Goal: Task Accomplishment & Management: Complete application form

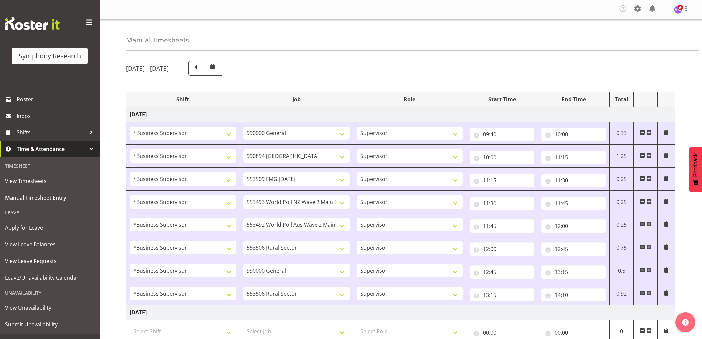
select select "1607"
select select "743"
select select "1607"
select select "10576"
select select "1607"
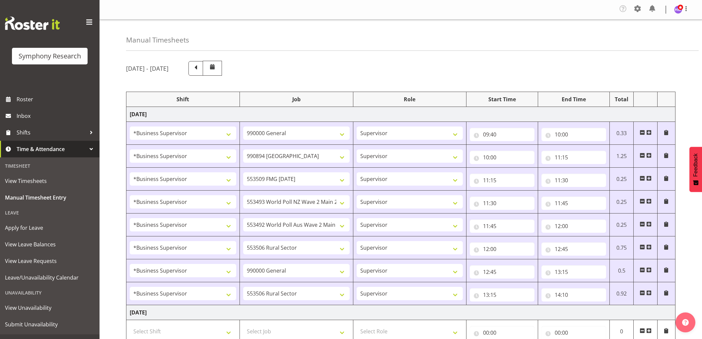
select select "10585"
select select "1607"
select select "10527"
select select "1607"
select select "10499"
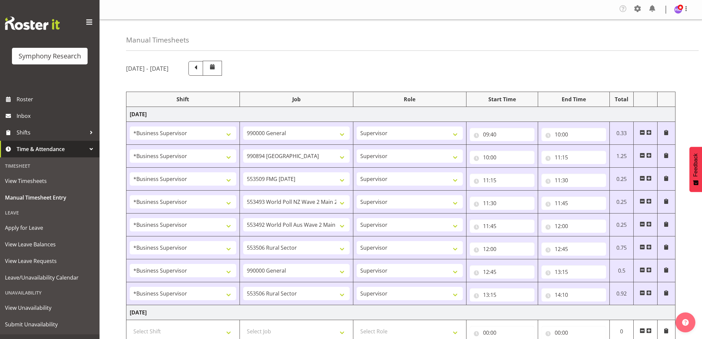
select select "1607"
select select "10587"
select select "1607"
select select "743"
select select "1607"
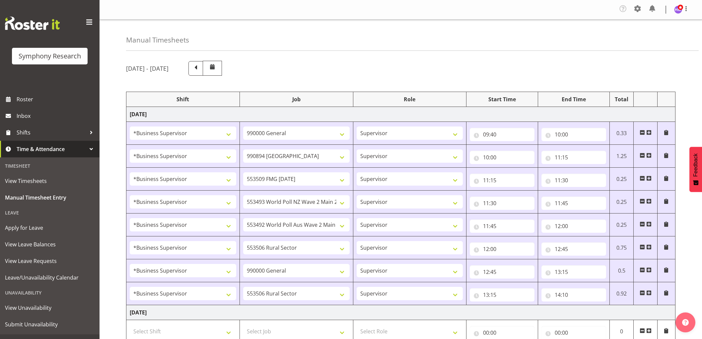
select select "10587"
select select "14"
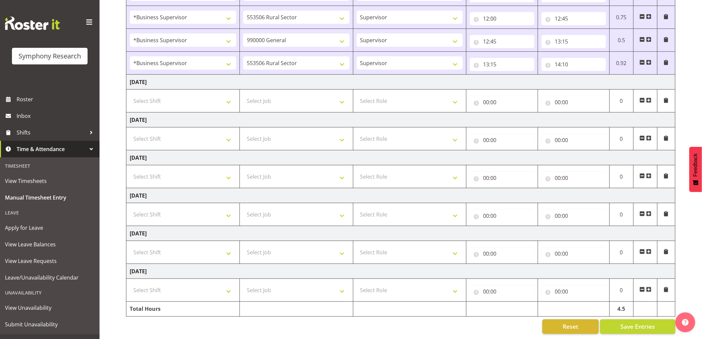
scroll to position [237, 0]
click at [652, 56] on td at bounding box center [646, 63] width 24 height 23
click at [573, 58] on input "14:10" at bounding box center [574, 64] width 65 height 13
drag, startPoint x: 602, startPoint y: 75, endPoint x: 618, endPoint y: 70, distance: 16.6
click at [602, 75] on select "00 01 02 03 04 05 06 07 08 09 10 11 12 13 14 15 16 17 18 19 20 21 22 23 24 25 2…" at bounding box center [604, 81] width 15 height 13
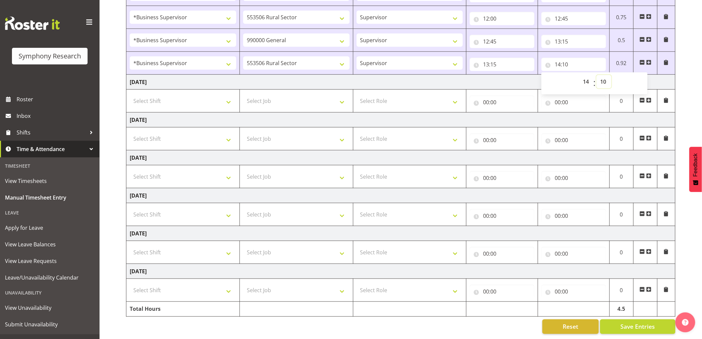
select select "15"
click at [597, 75] on select "00 01 02 03 04 05 06 07 08 09 10 11 12 13 14 15 16 17 18 19 20 21 22 23 24 25 2…" at bounding box center [604, 81] width 15 height 13
type input "14:15"
click at [612, 75] on span "00 01 02 03 04 05 06 07 08 09 10 11 12 13 14 15 16 17 18 19 20 21 22 23 24 25 2…" at bounding box center [604, 83] width 15 height 17
select select "25"
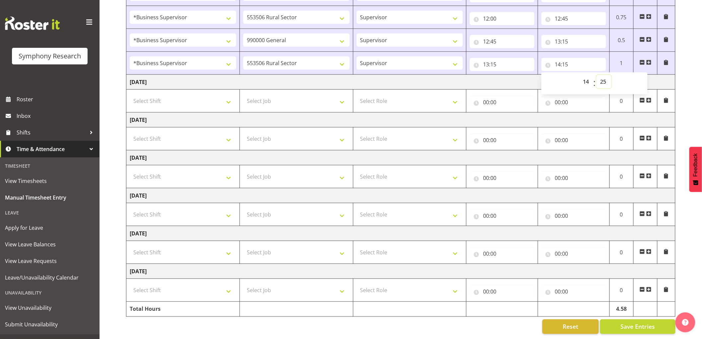
click at [597, 75] on select "00 01 02 03 04 05 06 07 08 09 10 11 12 13 14 15 16 17 18 19 20 21 22 23 24 25 2…" at bounding box center [604, 81] width 15 height 13
type input "14:25"
click at [647, 60] on span at bounding box center [648, 62] width 5 height 5
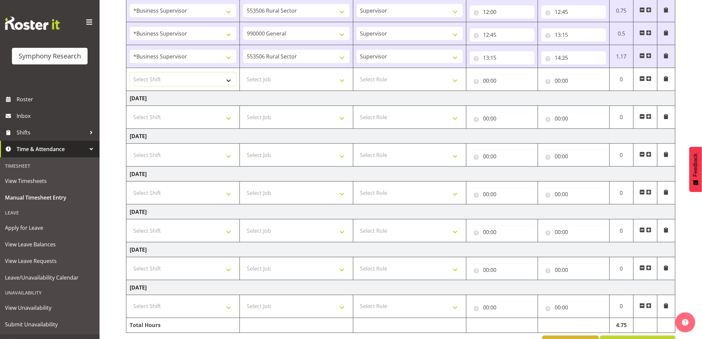
click at [172, 80] on select "Select Shift !!Weekend Residential (Roster IT Shift Label) *Business 9/10am ~ 4…" at bounding box center [183, 79] width 107 height 13
select select "1607"
click at [130, 73] on select "Select Shift !!Weekend Residential (Roster IT Shift Label) *Business 9/10am ~ 4…" at bounding box center [183, 79] width 107 height 13
click at [262, 84] on select "Select Job 550060 IF Admin 553492 World Poll Aus Wave 2 Main 2025 553493 World …" at bounding box center [296, 79] width 107 height 13
select select "10587"
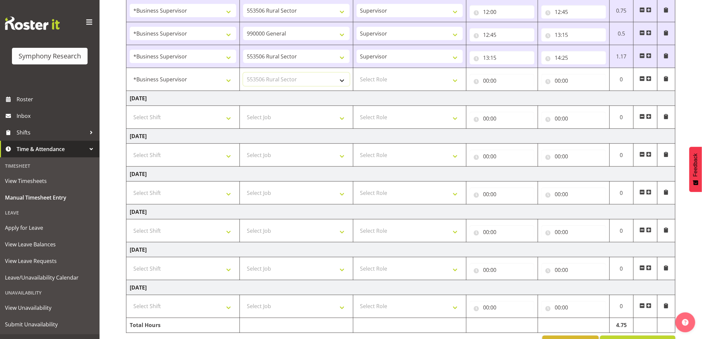
click at [243, 73] on select "Select Job 550060 IF Admin 553492 World Poll Aus Wave 2 Main 2025 553493 World …" at bounding box center [296, 79] width 107 height 13
drag, startPoint x: 403, startPoint y: 79, endPoint x: 395, endPoint y: 84, distance: 10.0
click at [403, 79] on select "Select Role Supervisor Interviewing Briefing" at bounding box center [410, 79] width 107 height 13
select select "45"
click at [357, 73] on select "Select Role Supervisor Interviewing Briefing" at bounding box center [410, 79] width 107 height 13
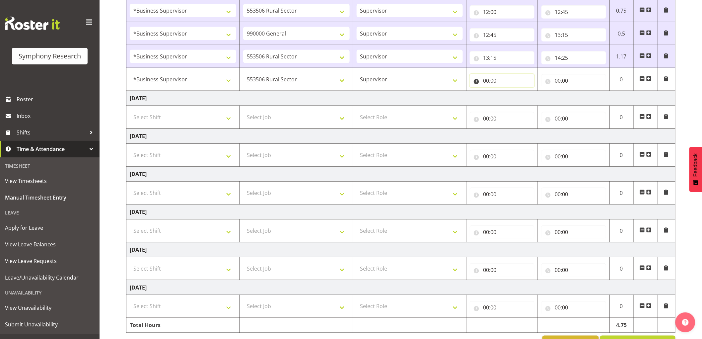
click at [483, 84] on input "00:00" at bounding box center [502, 80] width 65 height 13
drag, startPoint x: 515, startPoint y: 97, endPoint x: 511, endPoint y: 95, distance: 4.2
click at [513, 96] on select "00 01 02 03 04 05 06 07 08 09 10 11 12 13 14 15 16 17 18 19 20 21 22 23" at bounding box center [515, 97] width 15 height 13
select select "14"
click at [508, 92] on select "00 01 02 03 04 05 06 07 08 09 10 11 12 13 14 15 16 17 18 19 20 21 22 23" at bounding box center [515, 97] width 15 height 13
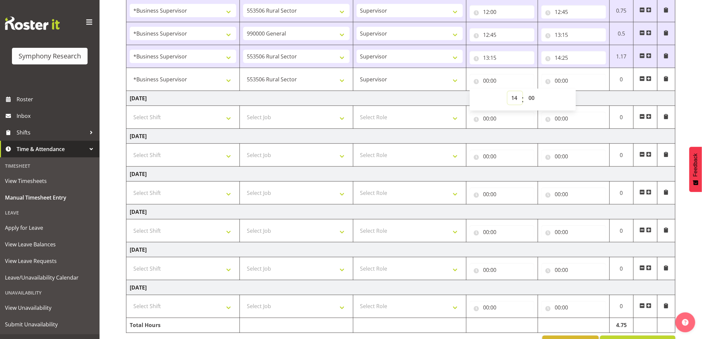
type input "14:00"
click at [530, 98] on select "00 01 02 03 04 05 06 07 08 09 10 11 12 13 14 15 16 17 18 19 20 21 22 23 24 25 2…" at bounding box center [532, 97] width 15 height 13
select select "55"
click at [525, 92] on select "00 01 02 03 04 05 06 07 08 09 10 11 12 13 14 15 16 17 18 19 20 21 22 23 24 25 2…" at bounding box center [532, 97] width 15 height 13
type input "14:55"
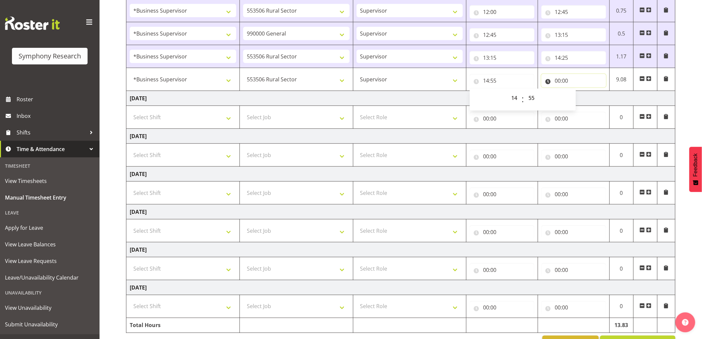
click at [556, 78] on input "00:00" at bounding box center [574, 80] width 65 height 13
drag, startPoint x: 586, startPoint y: 98, endPoint x: 595, endPoint y: 101, distance: 8.9
click at [593, 101] on div "00 01 02 03 04 05 06 07 08 09 10 11 12 13 14 15 16 17 18 19 20 21 22 23 : 00 01…" at bounding box center [595, 99] width 106 height 17
select select "15"
click at [579, 92] on select "00 01 02 03 04 05 06 07 08 09 10 11 12 13 14 15 16 17 18 19 20 21 22 23" at bounding box center [586, 97] width 15 height 13
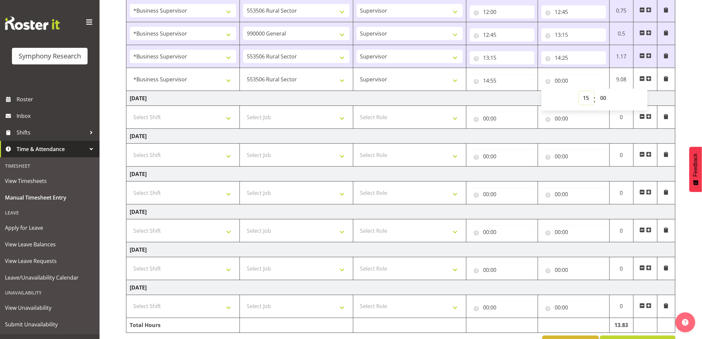
type input "15:00"
drag, startPoint x: 603, startPoint y: 99, endPoint x: 613, endPoint y: 93, distance: 10.9
click at [609, 94] on select "00 01 02 03 04 05 06 07 08 09 10 11 12 13 14 15 16 17 18 19 20 21 22 23 24 25 2…" at bounding box center [604, 97] width 15 height 13
select select "30"
click at [597, 92] on select "00 01 02 03 04 05 06 07 08 09 10 11 12 13 14 15 16 17 18 19 20 21 22 23 24 25 2…" at bounding box center [604, 97] width 15 height 13
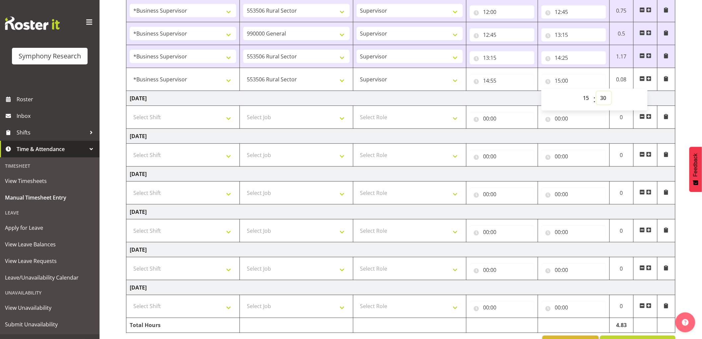
type input "15:30"
drag, startPoint x: 603, startPoint y: 99, endPoint x: 629, endPoint y: 107, distance: 27.7
click at [629, 107] on div "00 01 02 03 04 05 06 07 08 09 10 11 12 13 14 15 16 17 18 19 20 21 22 23 : 00 01…" at bounding box center [595, 99] width 106 height 17
select select "45"
click at [597, 92] on select "00 01 02 03 04 05 06 07 08 09 10 11 12 13 14 15 16 17 18 19 20 21 22 23 24 25 2…" at bounding box center [604, 97] width 15 height 13
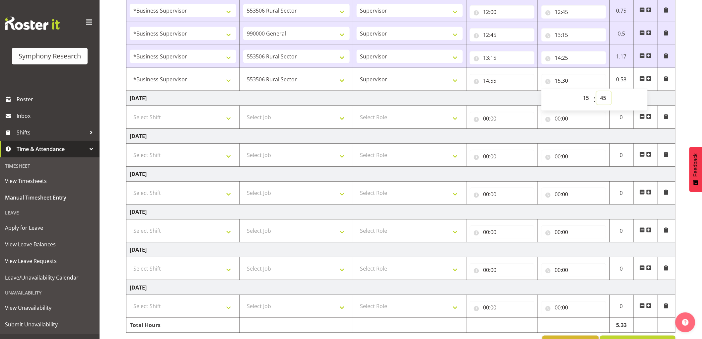
type input "15:45"
click at [444, 94] on td "[DATE]" at bounding box center [400, 98] width 549 height 15
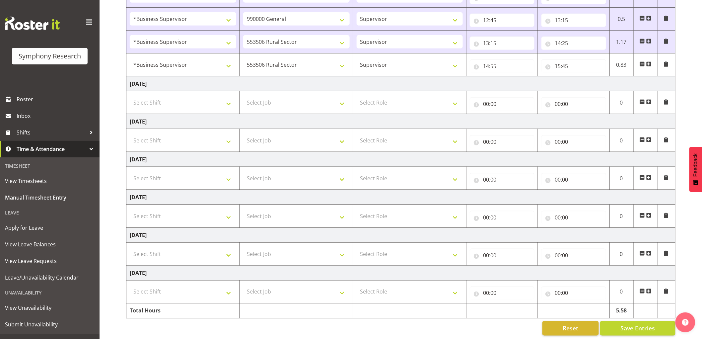
scroll to position [260, 0]
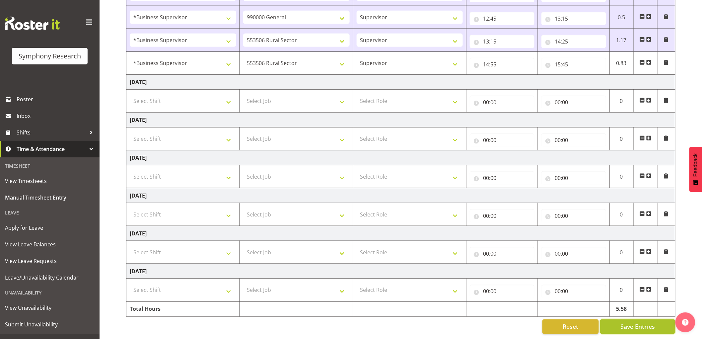
click at [638, 324] on span "Save Entries" at bounding box center [638, 326] width 35 height 9
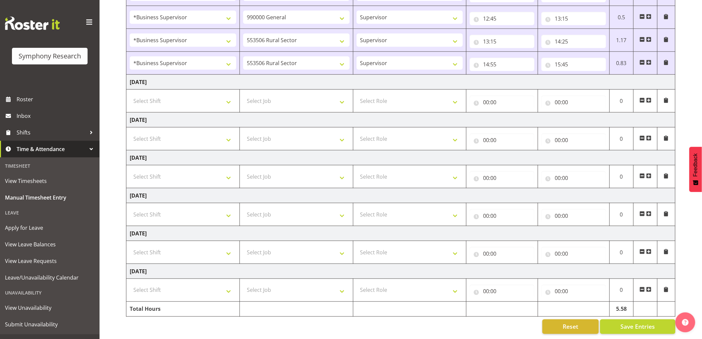
click at [648, 60] on span at bounding box center [648, 62] width 5 height 5
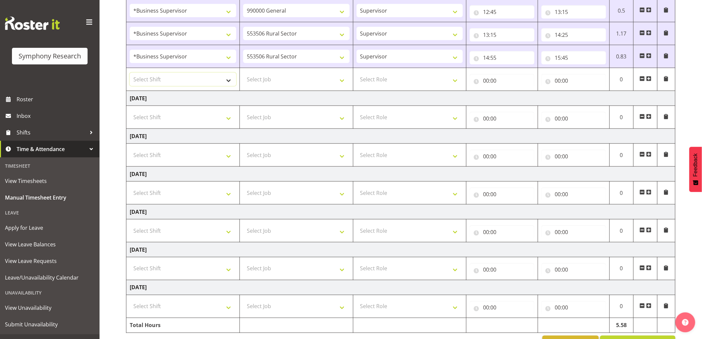
drag, startPoint x: 170, startPoint y: 84, endPoint x: 176, endPoint y: 84, distance: 6.6
click at [170, 84] on select "Select Shift !!Weekend Residential (Roster IT Shift Label) *Business 9/10am ~ 4…" at bounding box center [183, 79] width 107 height 13
select select "1607"
click at [130, 73] on select "Select Shift !!Weekend Residential (Roster IT Shift Label) *Business 9/10am ~ 4…" at bounding box center [183, 79] width 107 height 13
drag, startPoint x: 291, startPoint y: 79, endPoint x: 285, endPoint y: 78, distance: 5.4
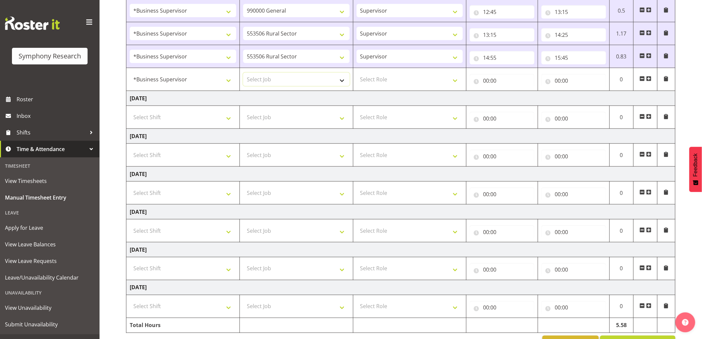
click at [291, 79] on select "Select Job 550060 IF Admin 553492 World Poll Aus Wave 2 Main 2025 553493 World …" at bounding box center [296, 79] width 107 height 13
select select "743"
click at [243, 73] on select "Select Job 550060 IF Admin 553492 World Poll Aus Wave 2 Main 2025 553493 World …" at bounding box center [296, 79] width 107 height 13
click at [388, 80] on select "Select Role Supervisor Interviewing Briefing" at bounding box center [410, 79] width 107 height 13
select select "45"
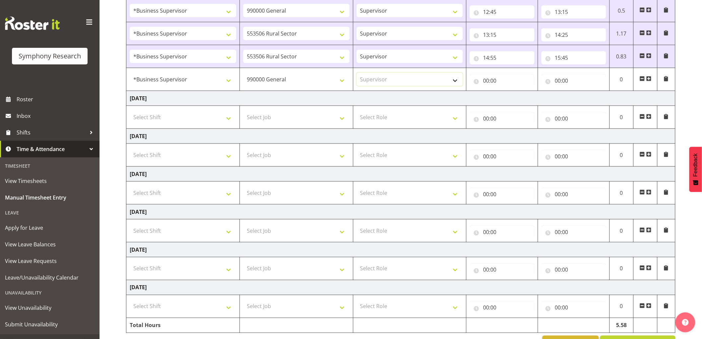
click at [357, 73] on select "Select Role Supervisor Interviewing Briefing" at bounding box center [410, 79] width 107 height 13
drag, startPoint x: 478, startPoint y: 82, endPoint x: 486, endPoint y: 84, distance: 8.4
click at [478, 82] on input "00:00" at bounding box center [502, 80] width 65 height 13
drag, startPoint x: 513, startPoint y: 95, endPoint x: 518, endPoint y: 93, distance: 4.9
click at [513, 95] on select "00 01 02 03 04 05 06 07 08 09 10 11 12 13 14 15 16 17 18 19 20 21 22 23" at bounding box center [515, 97] width 15 height 13
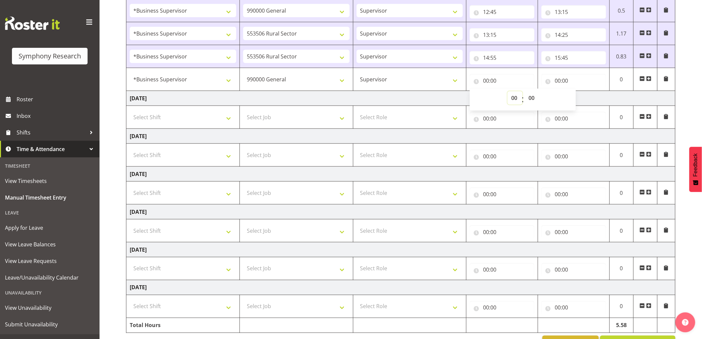
select select "15"
click at [508, 92] on select "00 01 02 03 04 05 06 07 08 09 10 11 12 13 14 15 16 17 18 19 20 21 22 23" at bounding box center [515, 97] width 15 height 13
type input "15:00"
click at [536, 96] on select "00 01 02 03 04 05 06 07 08 09 10 11 12 13 14 15 16 17 18 19 20 21 22 23 24 25 2…" at bounding box center [532, 97] width 15 height 13
select select "45"
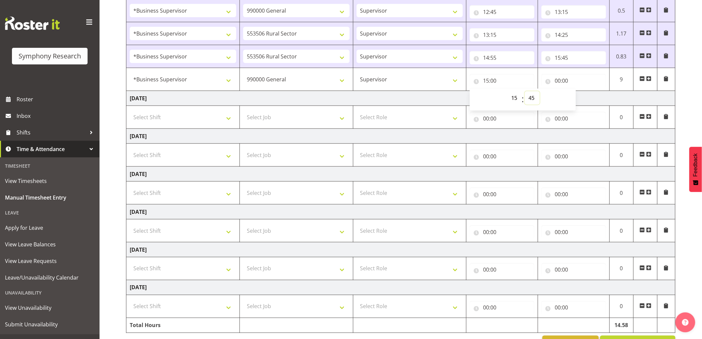
click at [525, 92] on select "00 01 02 03 04 05 06 07 08 09 10 11 12 13 14 15 16 17 18 19 20 21 22 23 24 25 2…" at bounding box center [532, 97] width 15 height 13
type input "15:45"
click at [559, 81] on input "00:00" at bounding box center [574, 80] width 65 height 13
drag, startPoint x: 589, startPoint y: 97, endPoint x: 593, endPoint y: 97, distance: 4.4
click at [589, 97] on select "00 01 02 03 04 05 06 07 08 09 10 11 12 13 14 15 16 17 18 19 20 21 22 23" at bounding box center [586, 97] width 15 height 13
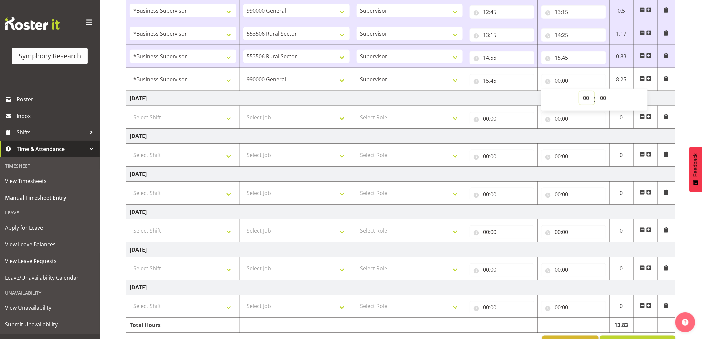
select select "16"
click at [579, 92] on select "00 01 02 03 04 05 06 07 08 09 10 11 12 13 14 15 16 17 18 19 20 21 22 23" at bounding box center [586, 97] width 15 height 13
type input "16:00"
click at [501, 102] on td "[DATE]" at bounding box center [400, 98] width 549 height 15
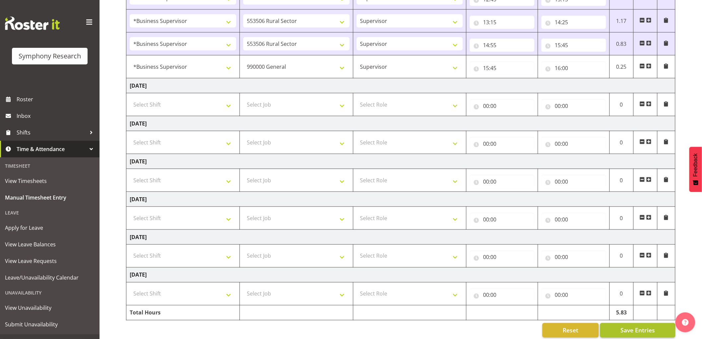
scroll to position [283, 0]
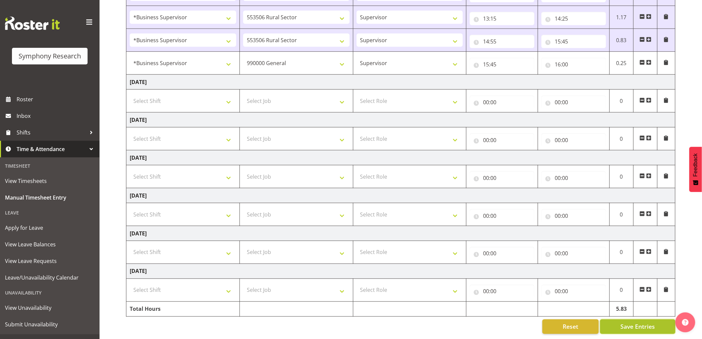
click at [639, 322] on span "Save Entries" at bounding box center [638, 326] width 35 height 9
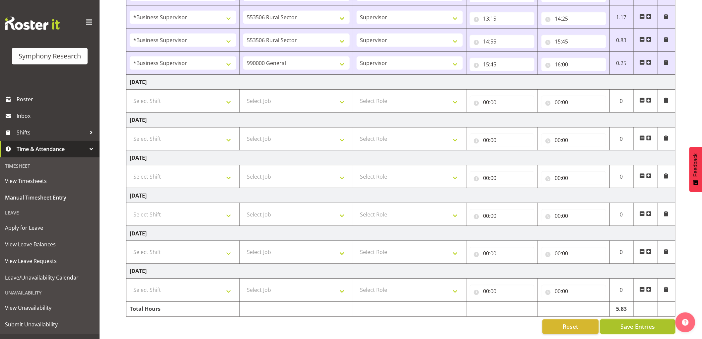
click at [630, 322] on span "Save Entries" at bounding box center [638, 326] width 35 height 9
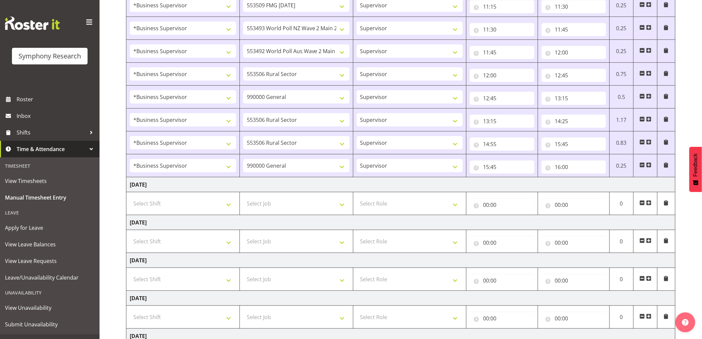
scroll to position [172, 0]
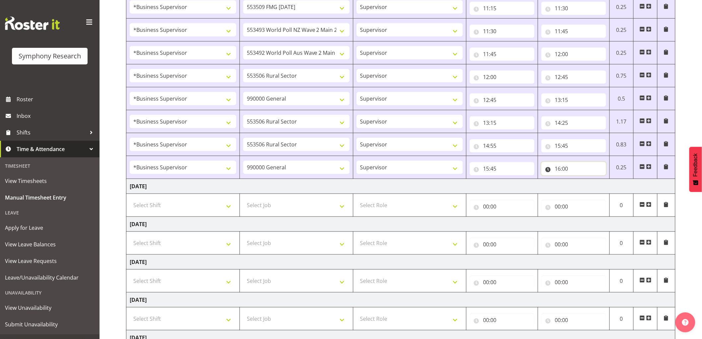
drag, startPoint x: 565, startPoint y: 164, endPoint x: 567, endPoint y: 168, distance: 4.9
click at [566, 164] on input "16:00" at bounding box center [574, 168] width 65 height 13
click at [602, 185] on select "00 01 02 03 04 05 06 07 08 09 10 11 12 13 14 15 16 17 18 19 20 21 22 23 24 25 2…" at bounding box center [604, 185] width 15 height 13
select select "30"
click at [597, 180] on select "00 01 02 03 04 05 06 07 08 09 10 11 12 13 14 15 16 17 18 19 20 21 22 23 24 25 2…" at bounding box center [604, 185] width 15 height 13
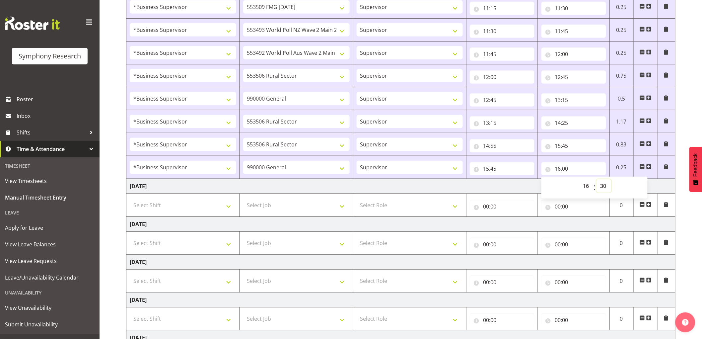
type input "16:30"
click at [478, 182] on td "[DATE]" at bounding box center [400, 186] width 549 height 15
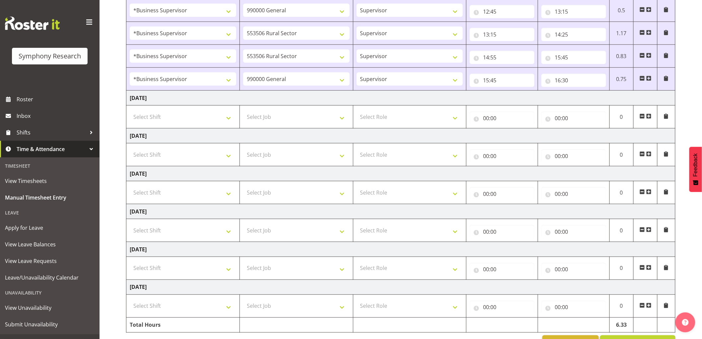
scroll to position [283, 0]
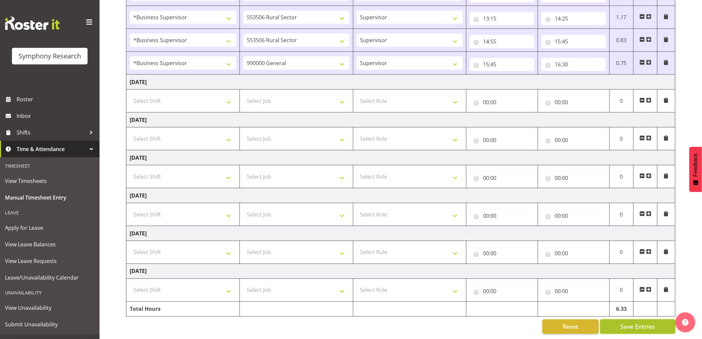
click at [635, 319] on button "Save Entries" at bounding box center [637, 326] width 75 height 15
click at [635, 322] on span "Save Entries" at bounding box center [638, 326] width 35 height 9
